Goal: Contribute content

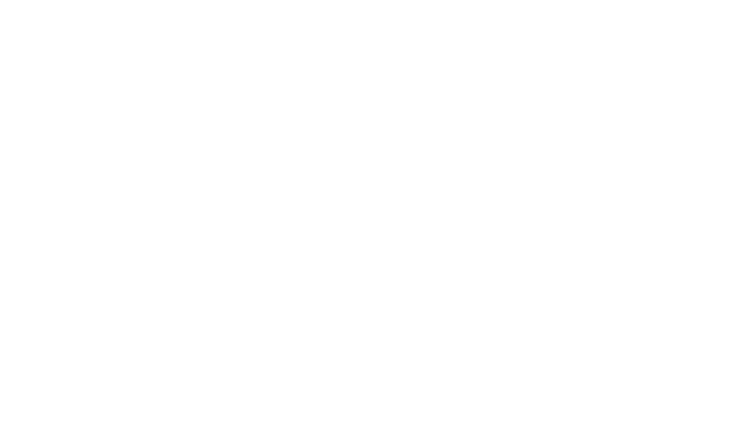
click at [324, 53] on div at bounding box center [429, 213] width 635 height 377
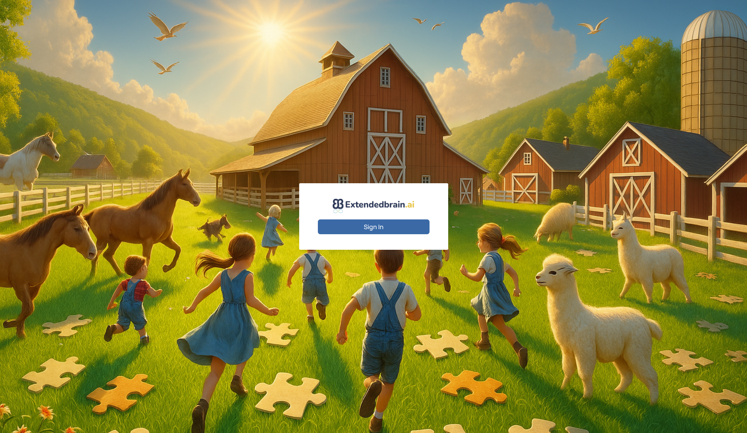
click at [367, 222] on button "Sign In" at bounding box center [374, 226] width 112 height 15
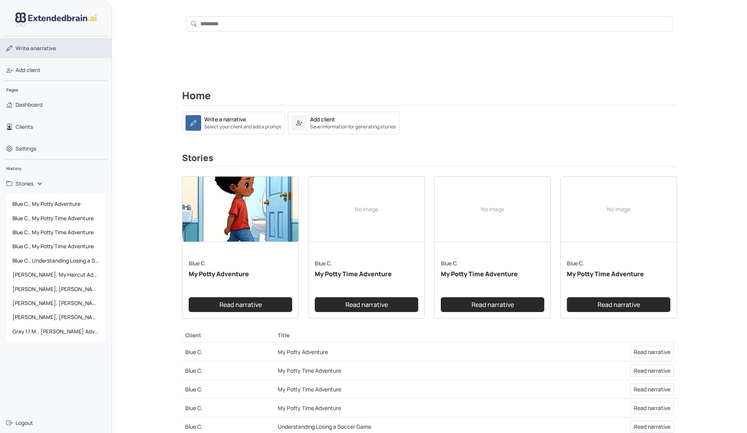
click at [41, 55] on link "Write a narrative" at bounding box center [56, 48] width 112 height 20
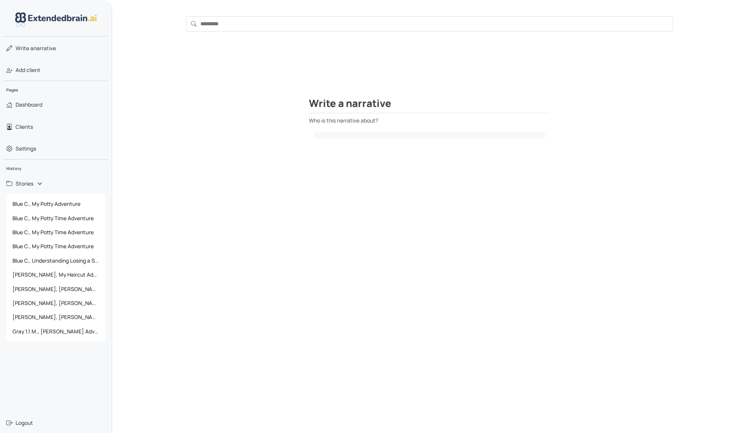
select select
